Goal: Go to known website: Go to known website

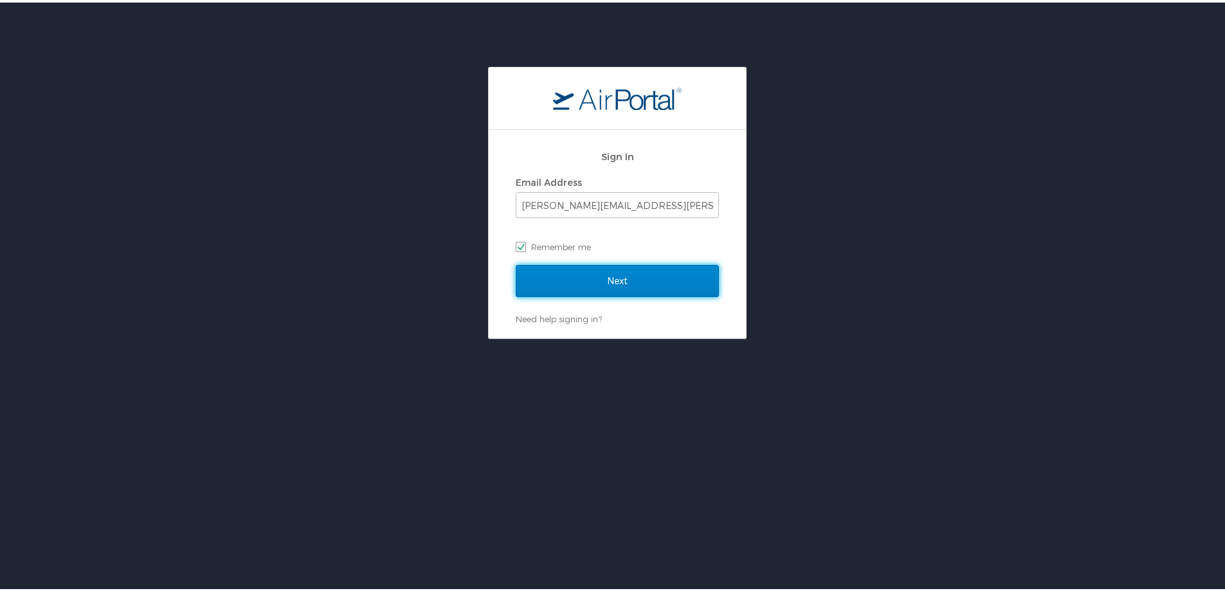
click at [610, 282] on input "Next" at bounding box center [617, 278] width 203 height 32
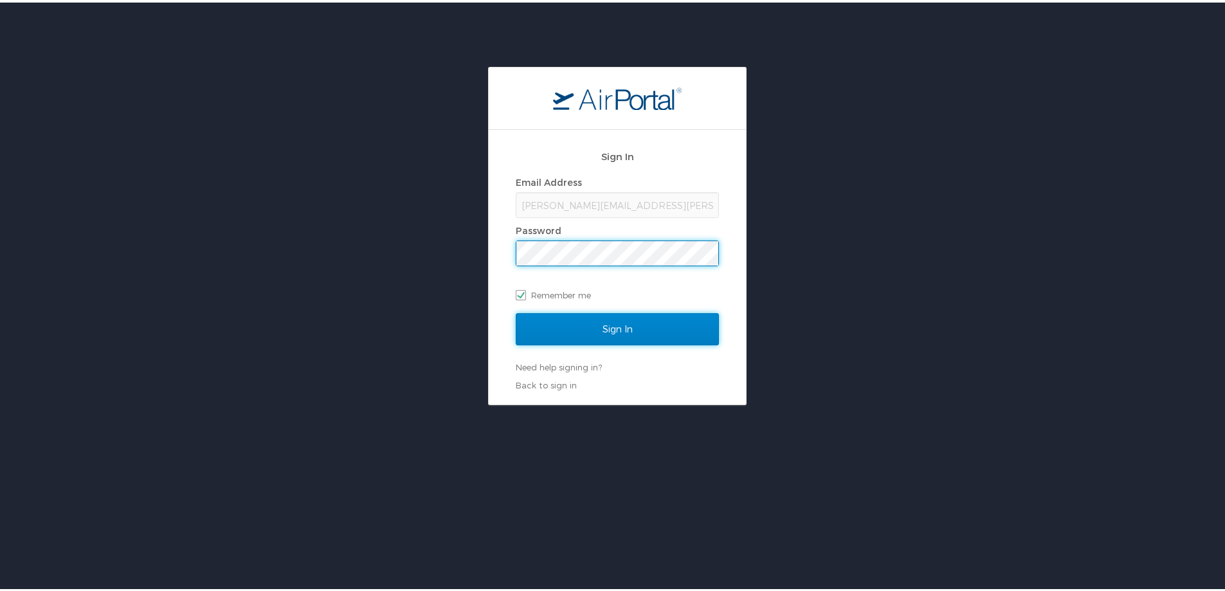
click at [622, 331] on input "Sign In" at bounding box center [617, 327] width 203 height 32
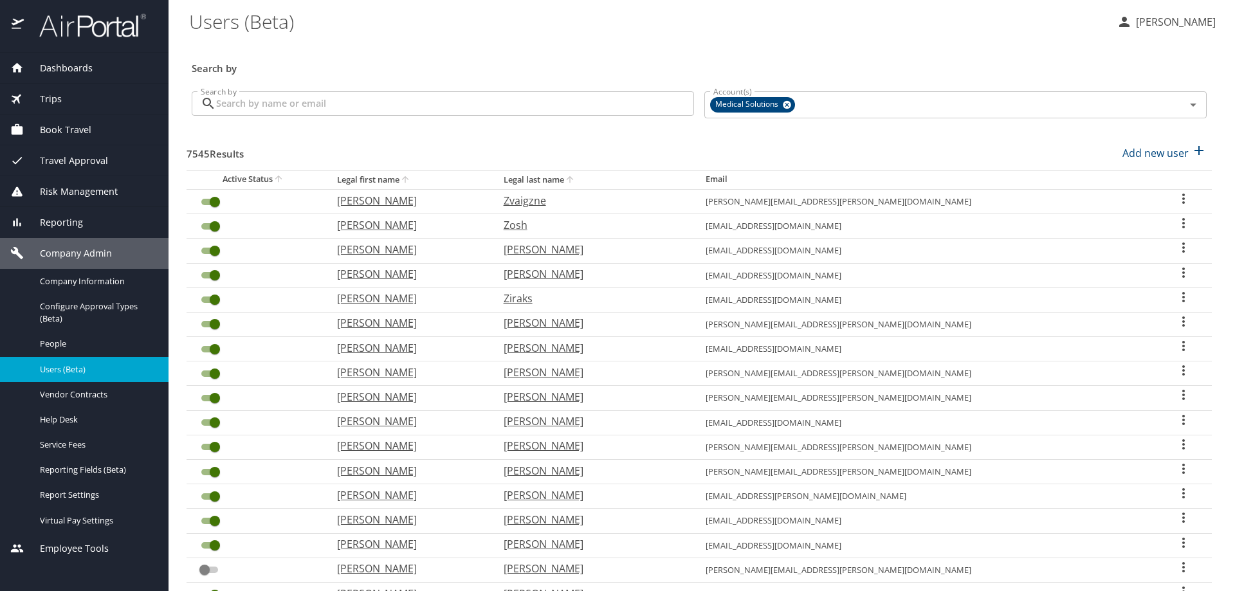
click at [59, 133] on span "Book Travel" at bounding box center [58, 130] width 68 height 14
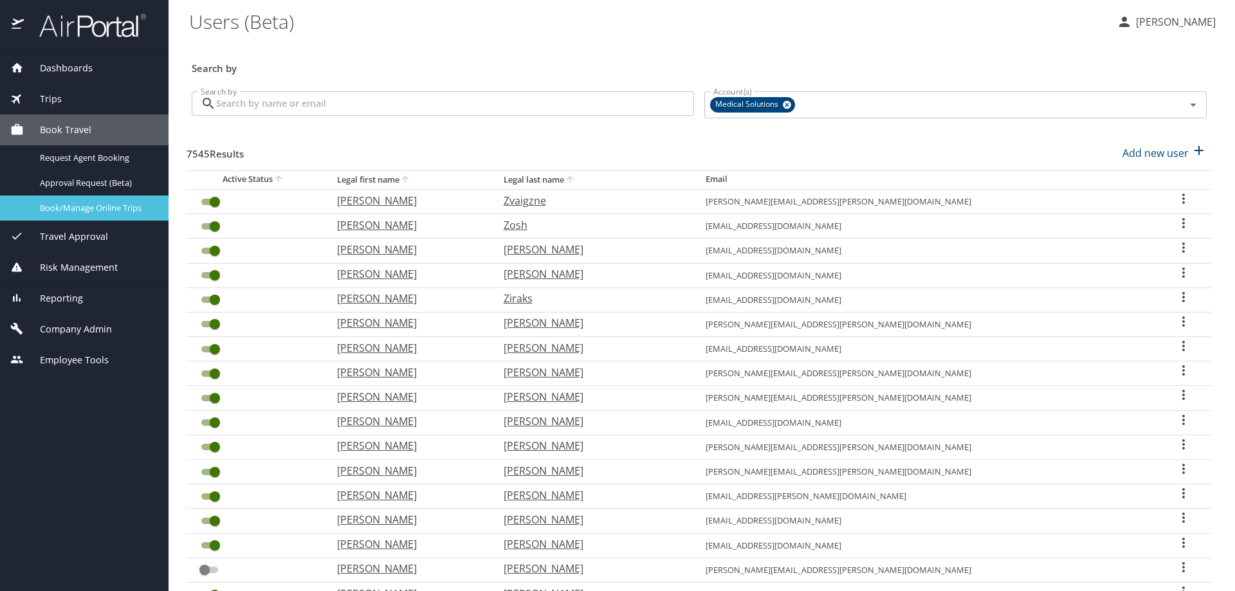
click at [57, 206] on span "Book/Manage Online Trips" at bounding box center [96, 208] width 113 height 12
